Goal: Task Accomplishment & Management: Complete application form

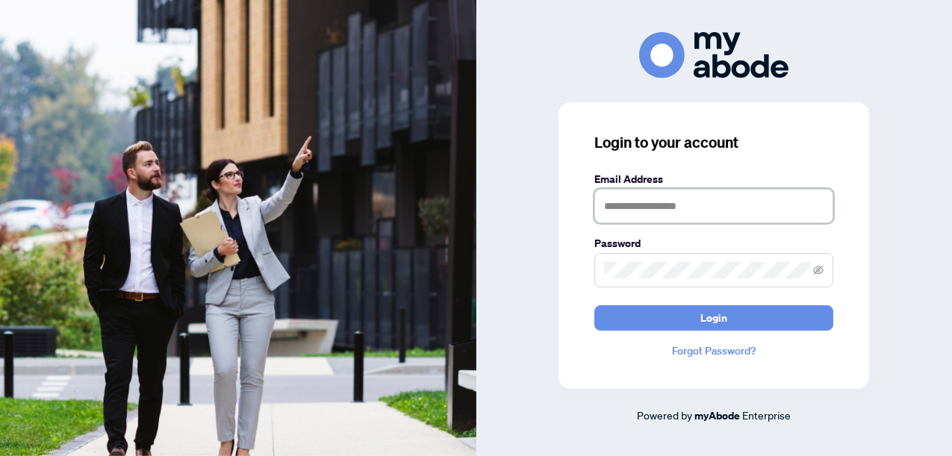
type input "**********"
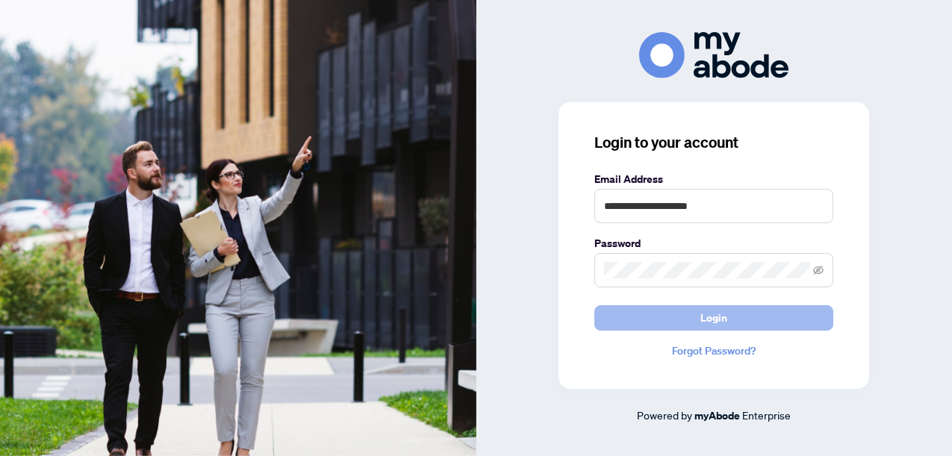
click at [692, 314] on button "Login" at bounding box center [713, 317] width 239 height 25
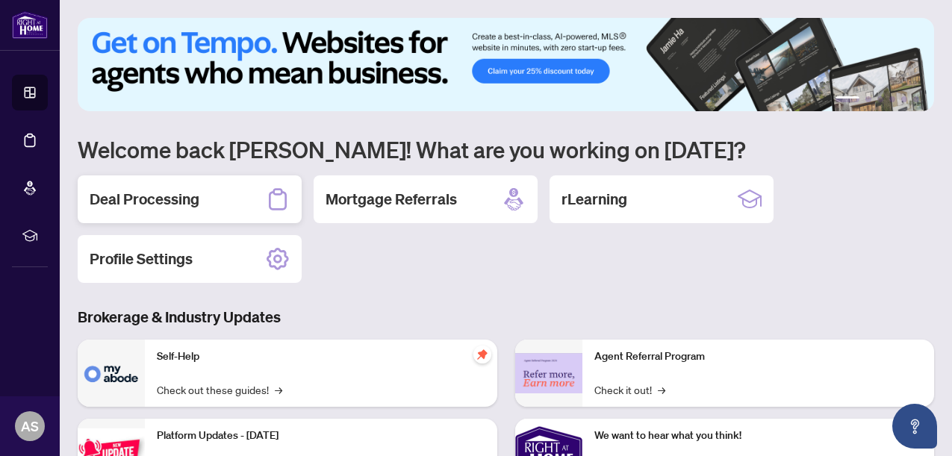
click at [216, 199] on div "Deal Processing" at bounding box center [190, 199] width 224 height 48
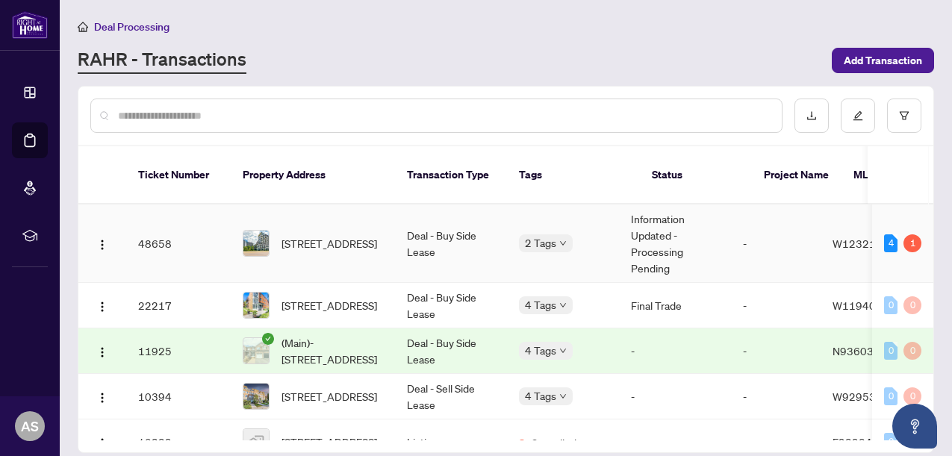
click at [373, 246] on td "[STREET_ADDRESS]" at bounding box center [313, 244] width 164 height 78
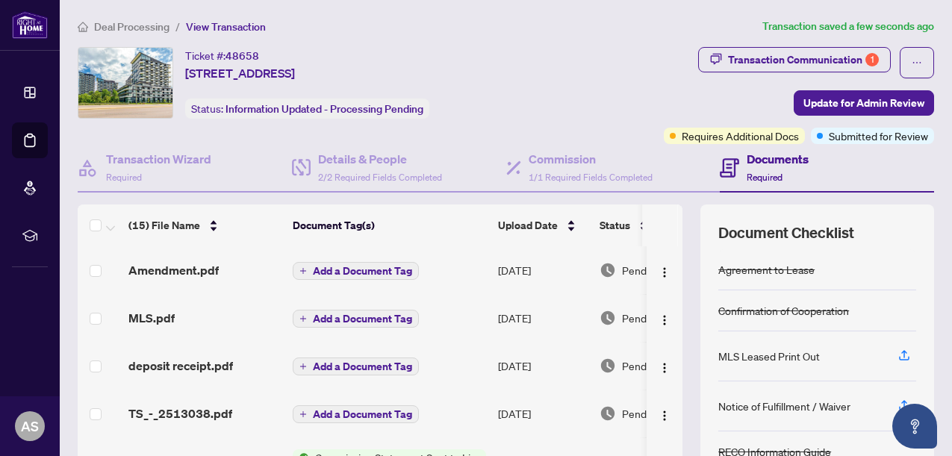
click at [348, 270] on span "Add a Document Tag" at bounding box center [362, 271] width 99 height 10
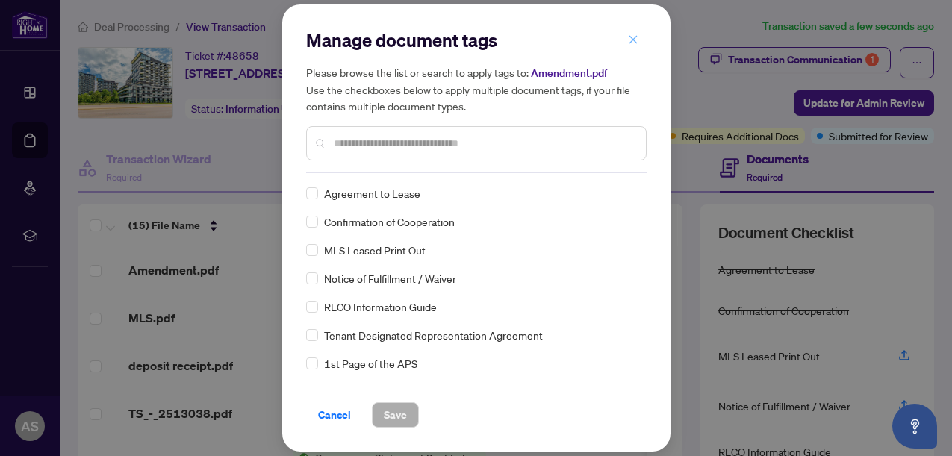
click at [635, 43] on icon "close" at bounding box center [633, 39] width 10 height 10
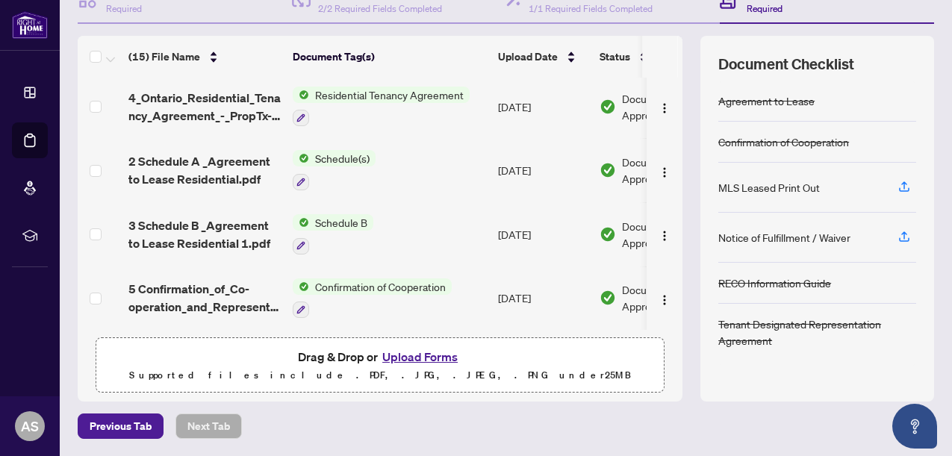
click at [413, 361] on button "Upload Forms" at bounding box center [420, 356] width 84 height 19
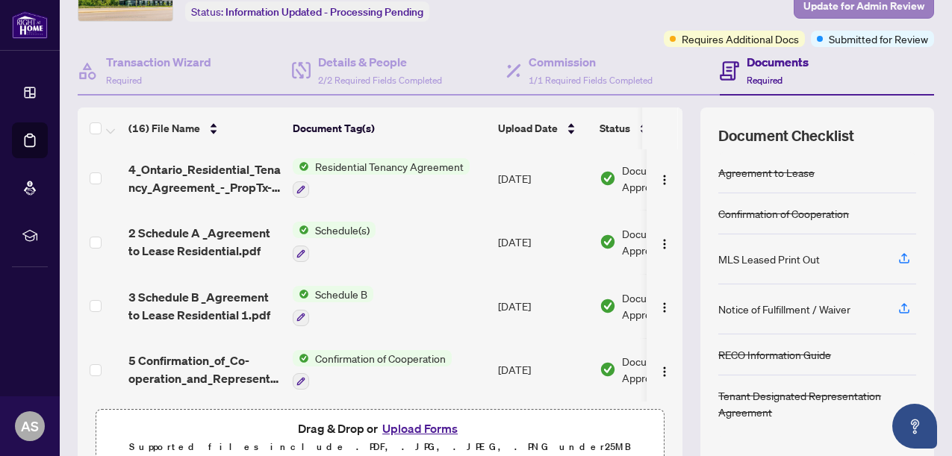
click at [862, 7] on span "Update for Admin Review" at bounding box center [863, 6] width 121 height 24
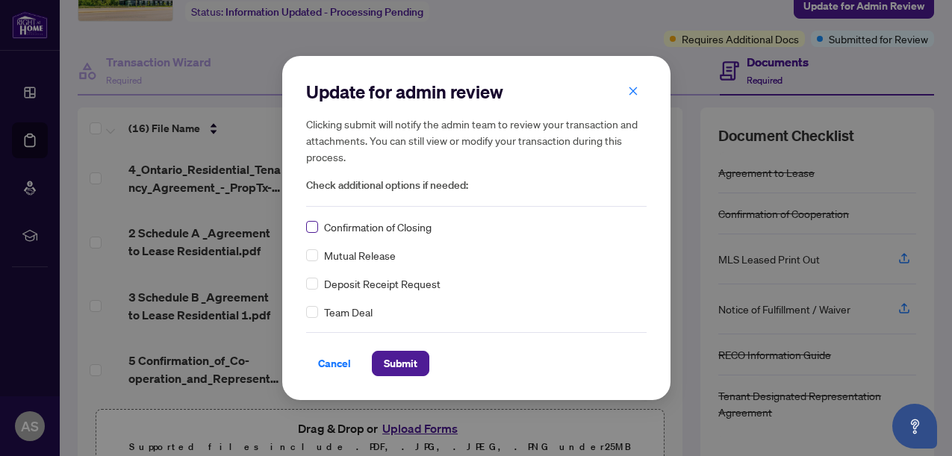
click at [317, 227] on span at bounding box center [312, 227] width 12 height 12
click at [389, 356] on span "Submit" at bounding box center [401, 364] width 34 height 24
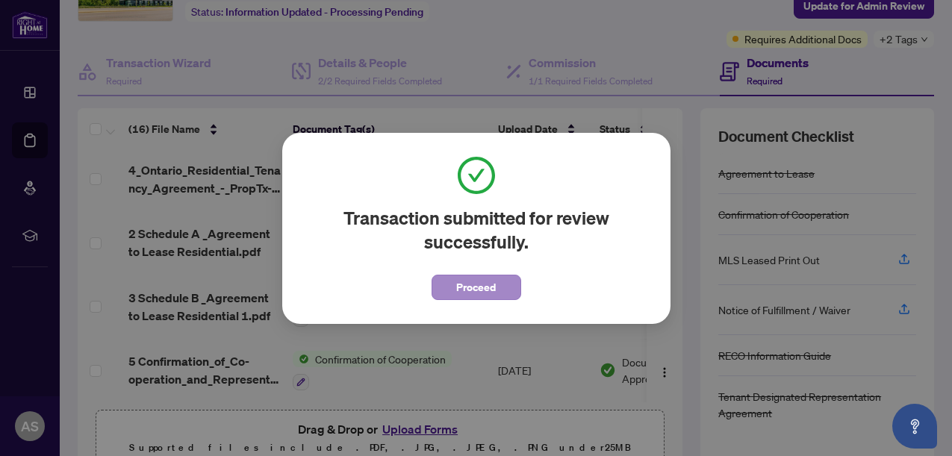
click at [458, 288] on span "Proceed" at bounding box center [476, 288] width 40 height 24
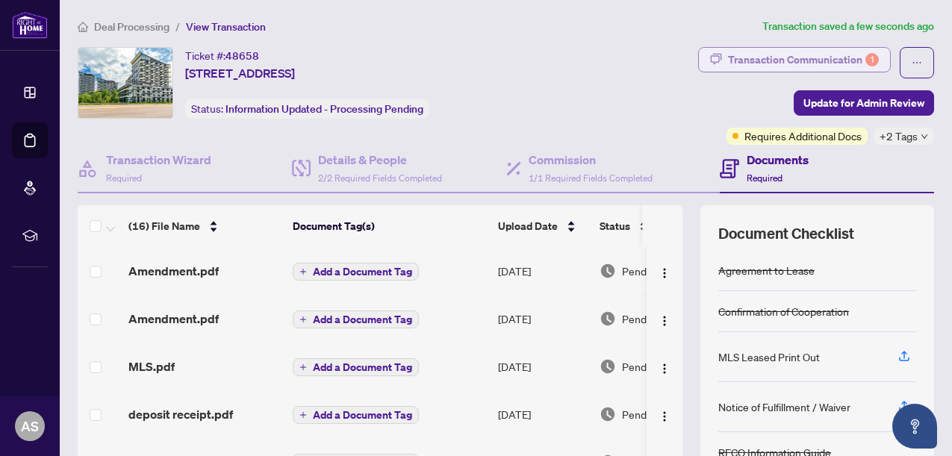
click at [762, 55] on div "Transaction Communication 1" at bounding box center [803, 60] width 151 height 24
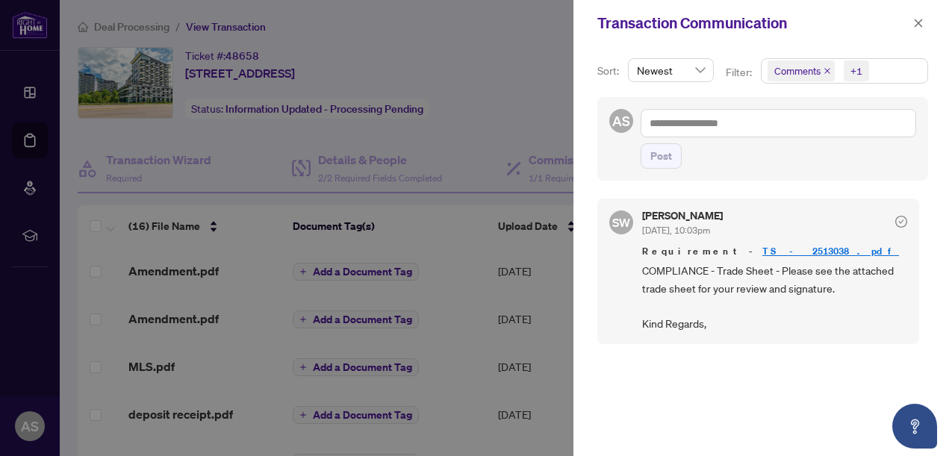
click at [473, 103] on div at bounding box center [476, 228] width 952 height 456
click at [923, 25] on icon "close" at bounding box center [918, 23] width 10 height 10
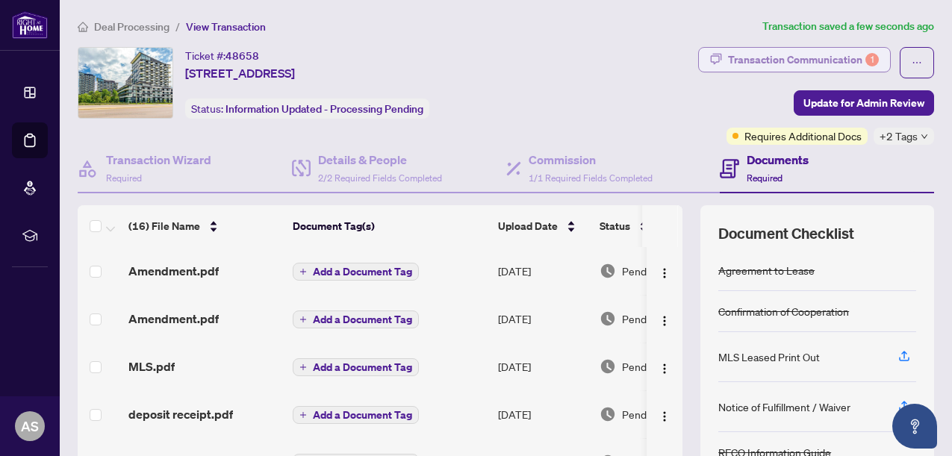
click at [856, 56] on div "Transaction Communication 1" at bounding box center [803, 60] width 151 height 24
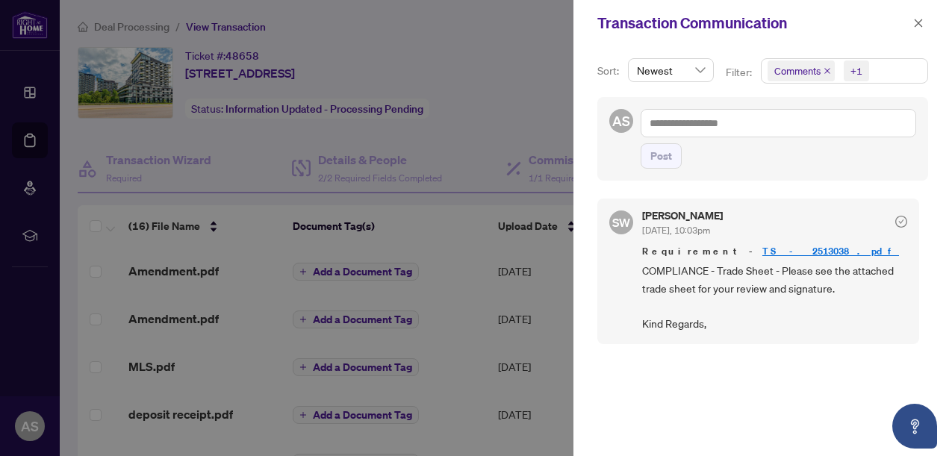
click at [768, 287] on span "COMPLIANCE - Trade Sheet - Please see the attached trade sheet for your review …" at bounding box center [774, 297] width 265 height 70
click at [922, 28] on icon "close" at bounding box center [918, 23] width 10 height 10
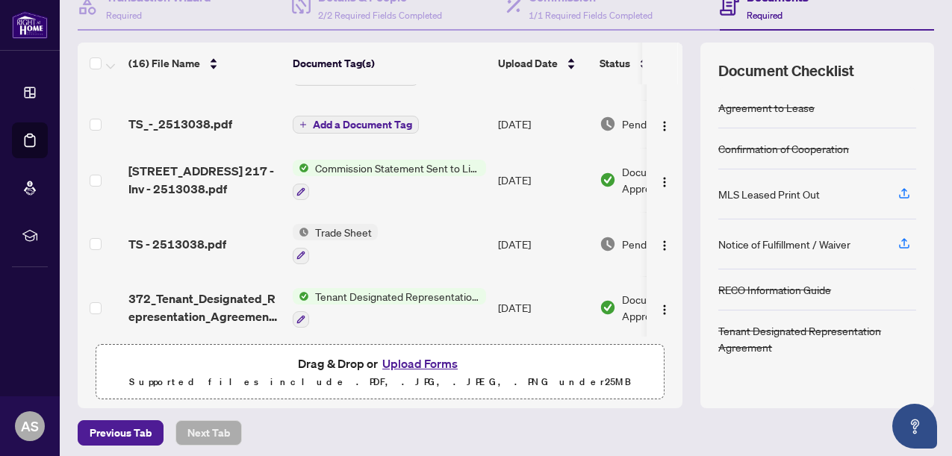
scroll to position [166, 0]
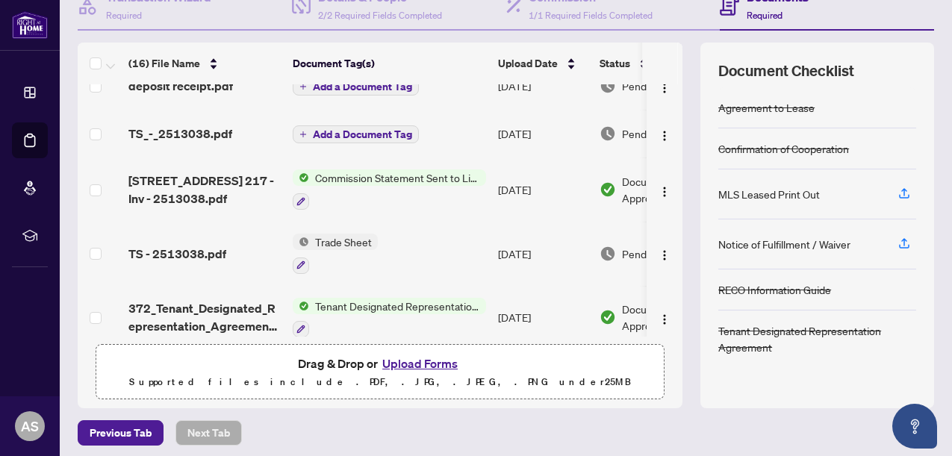
click at [323, 237] on span "Trade Sheet" at bounding box center [343, 242] width 69 height 16
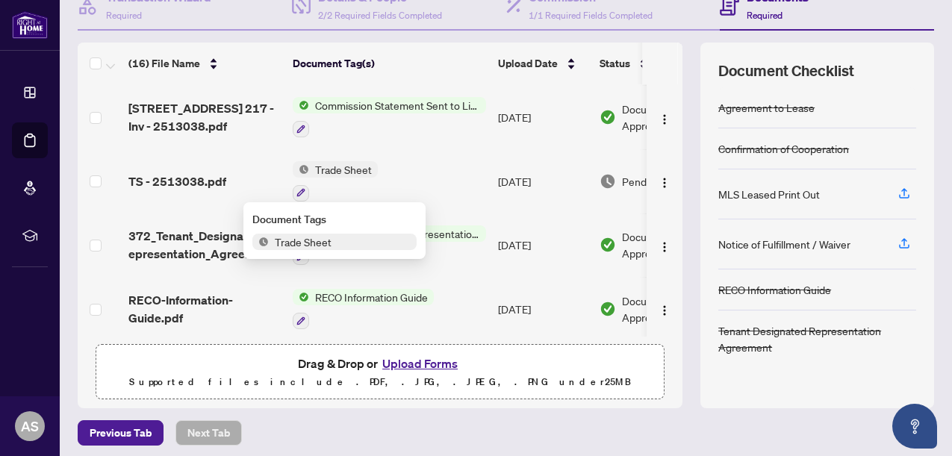
scroll to position [238, 53]
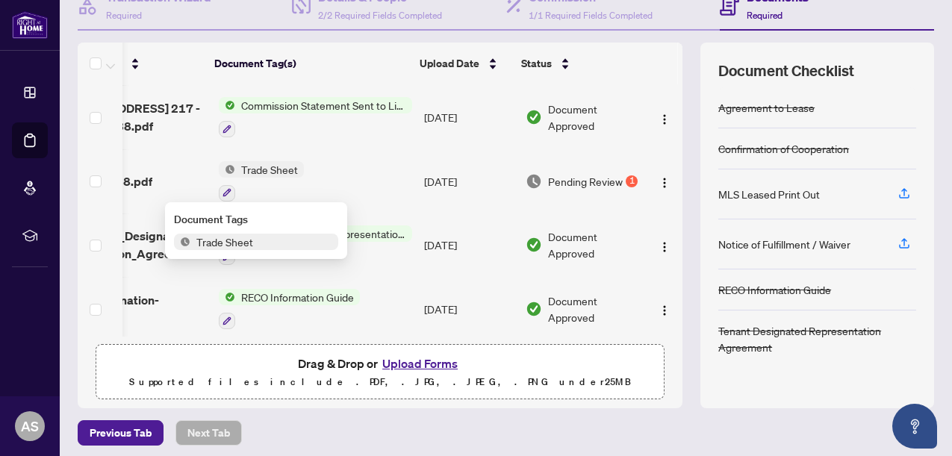
click at [633, 180] on div "Pending Review 1" at bounding box center [583, 181] width 115 height 16
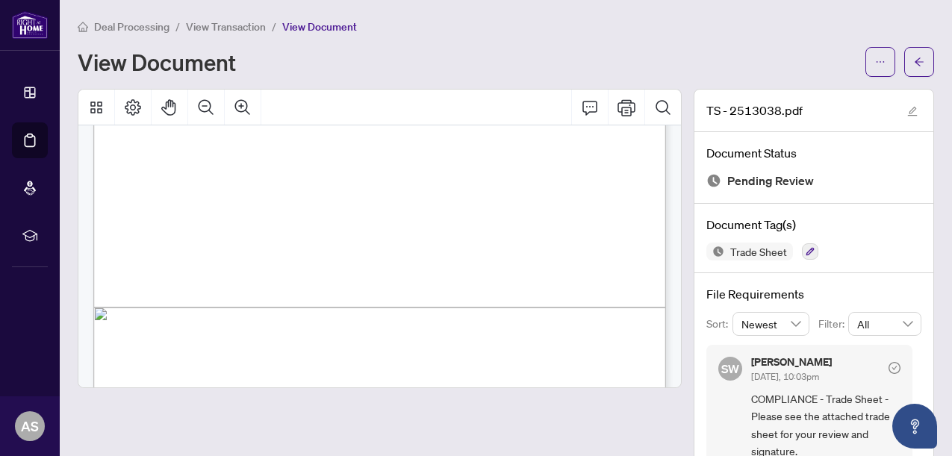
scroll to position [170, 0]
click at [915, 57] on icon "arrow-left" at bounding box center [919, 62] width 10 height 10
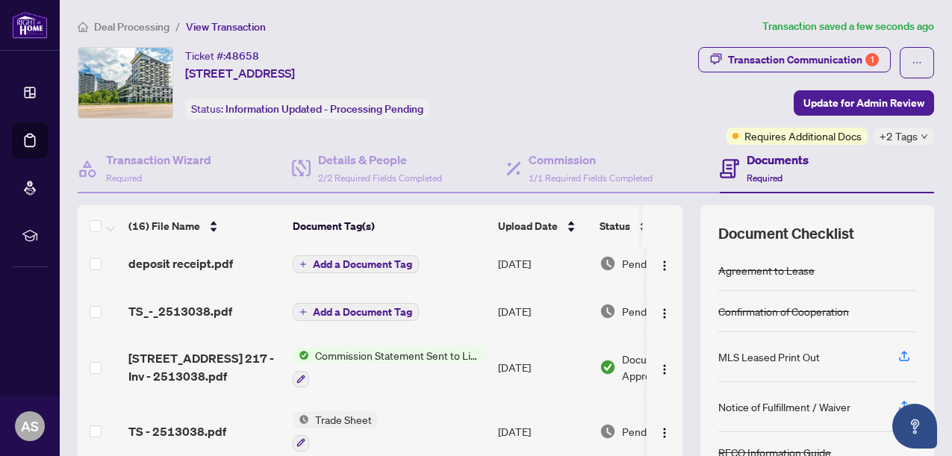
scroll to position [152, 0]
click at [185, 308] on span "TS_-_2513038.pdf" at bounding box center [180, 311] width 104 height 18
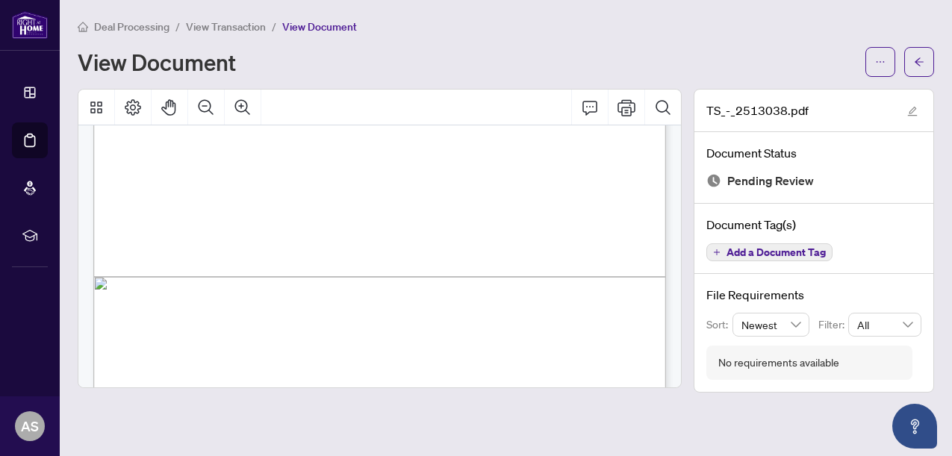
scroll to position [509, 0]
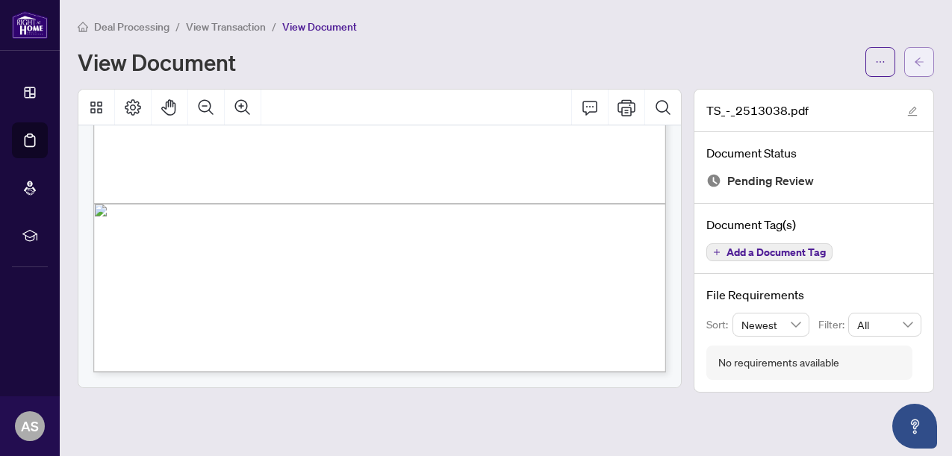
click at [913, 65] on button "button" at bounding box center [919, 62] width 30 height 30
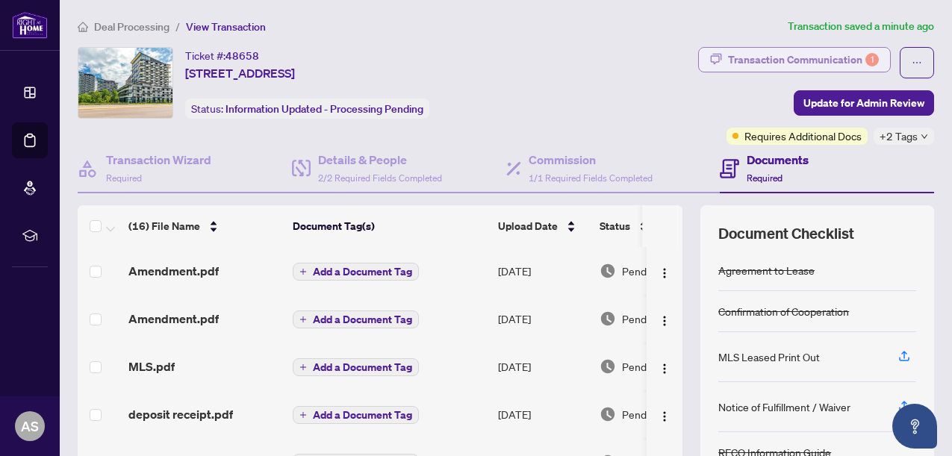
click at [778, 60] on div "Transaction Communication 1" at bounding box center [803, 60] width 151 height 24
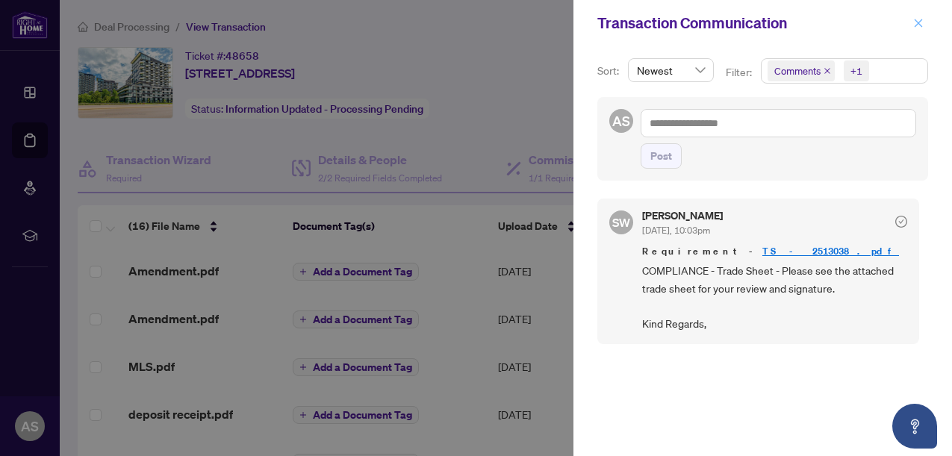
click at [920, 22] on icon "close" at bounding box center [919, 23] width 8 height 8
